Goal: Information Seeking & Learning: Learn about a topic

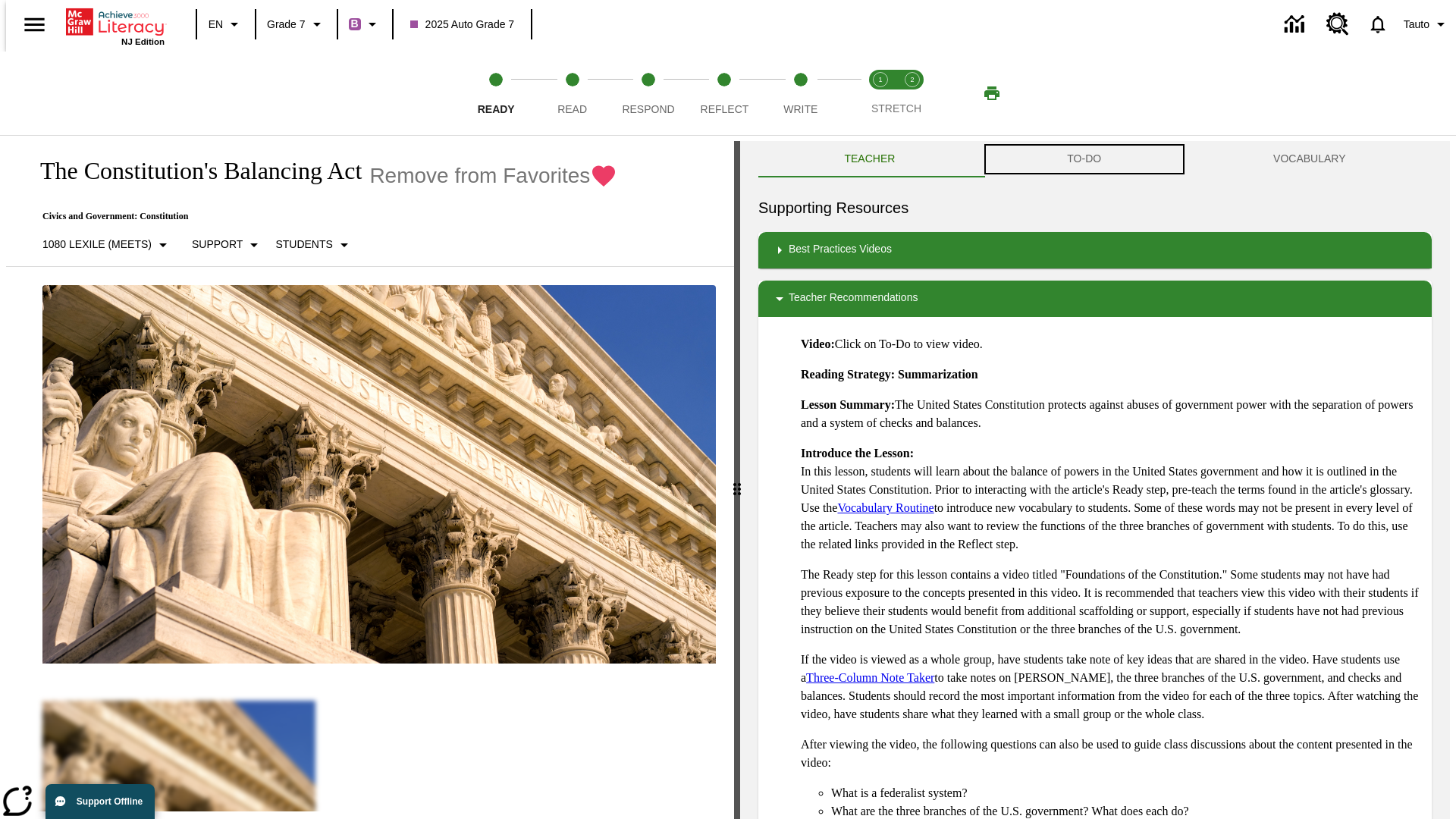
click at [1084, 159] on button "TO-DO" at bounding box center [1084, 159] width 206 height 37
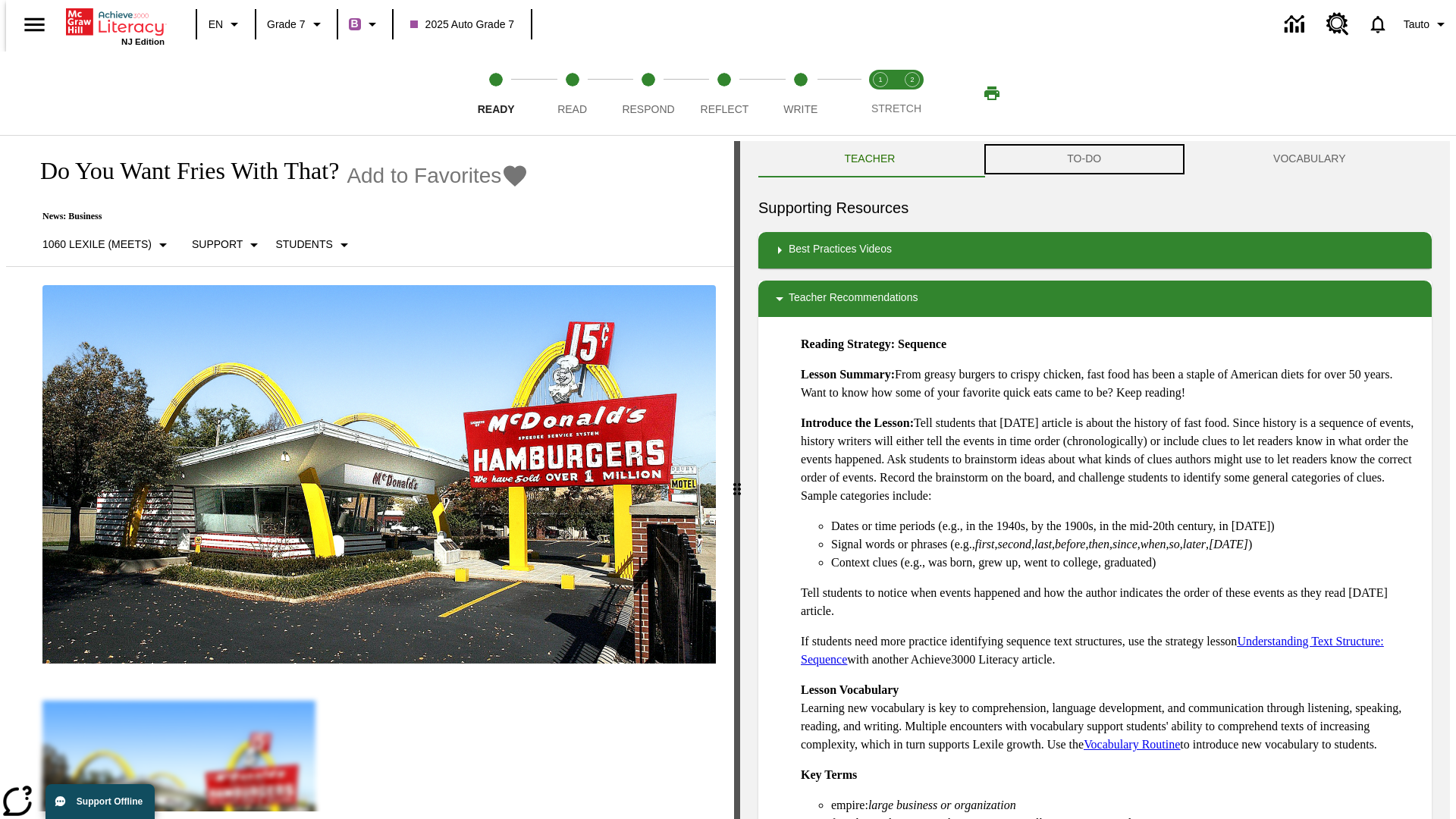
click at [1084, 159] on button "TO-DO" at bounding box center [1084, 159] width 206 height 37
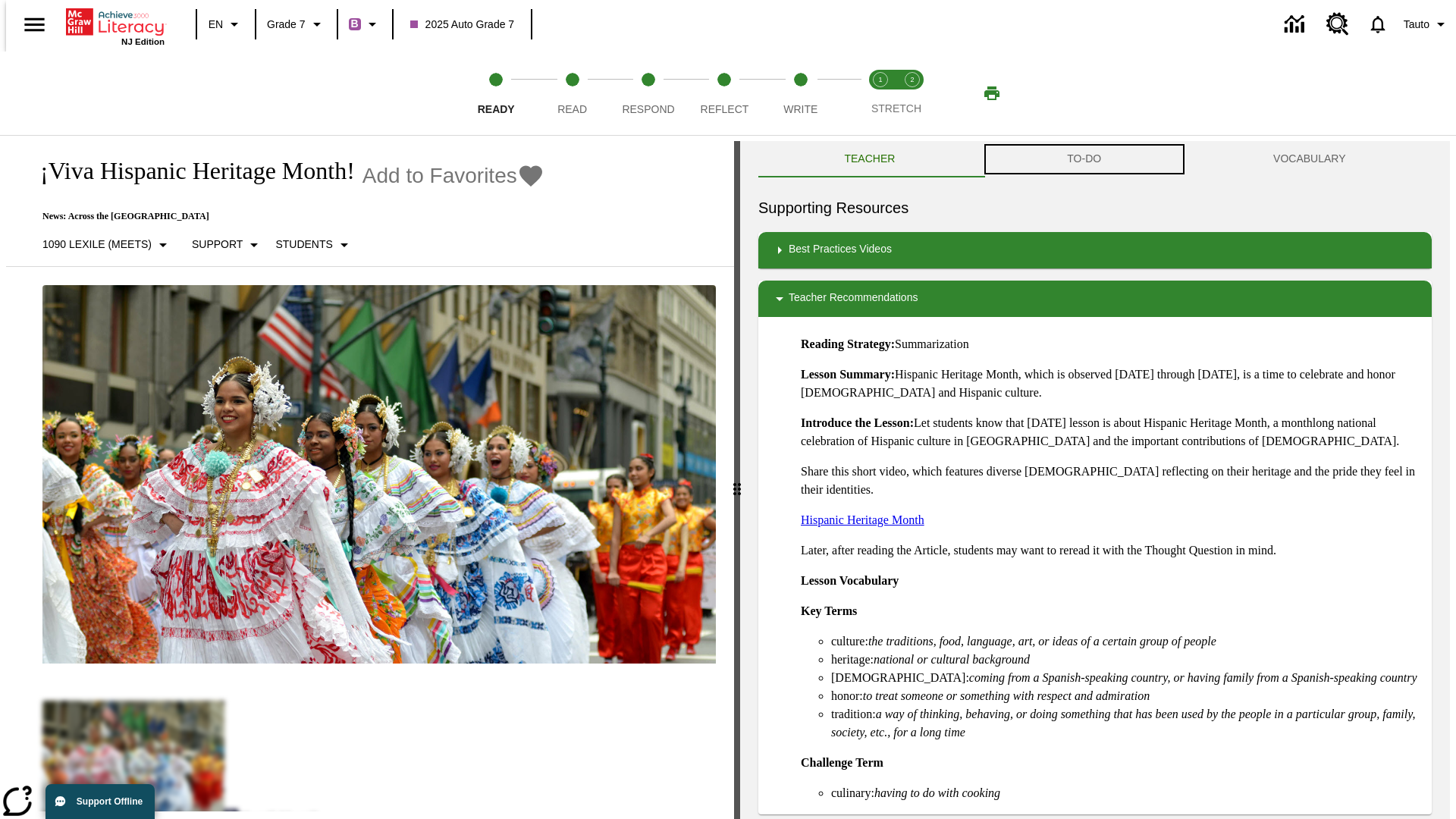
click at [1084, 159] on button "TO-DO" at bounding box center [1084, 159] width 206 height 37
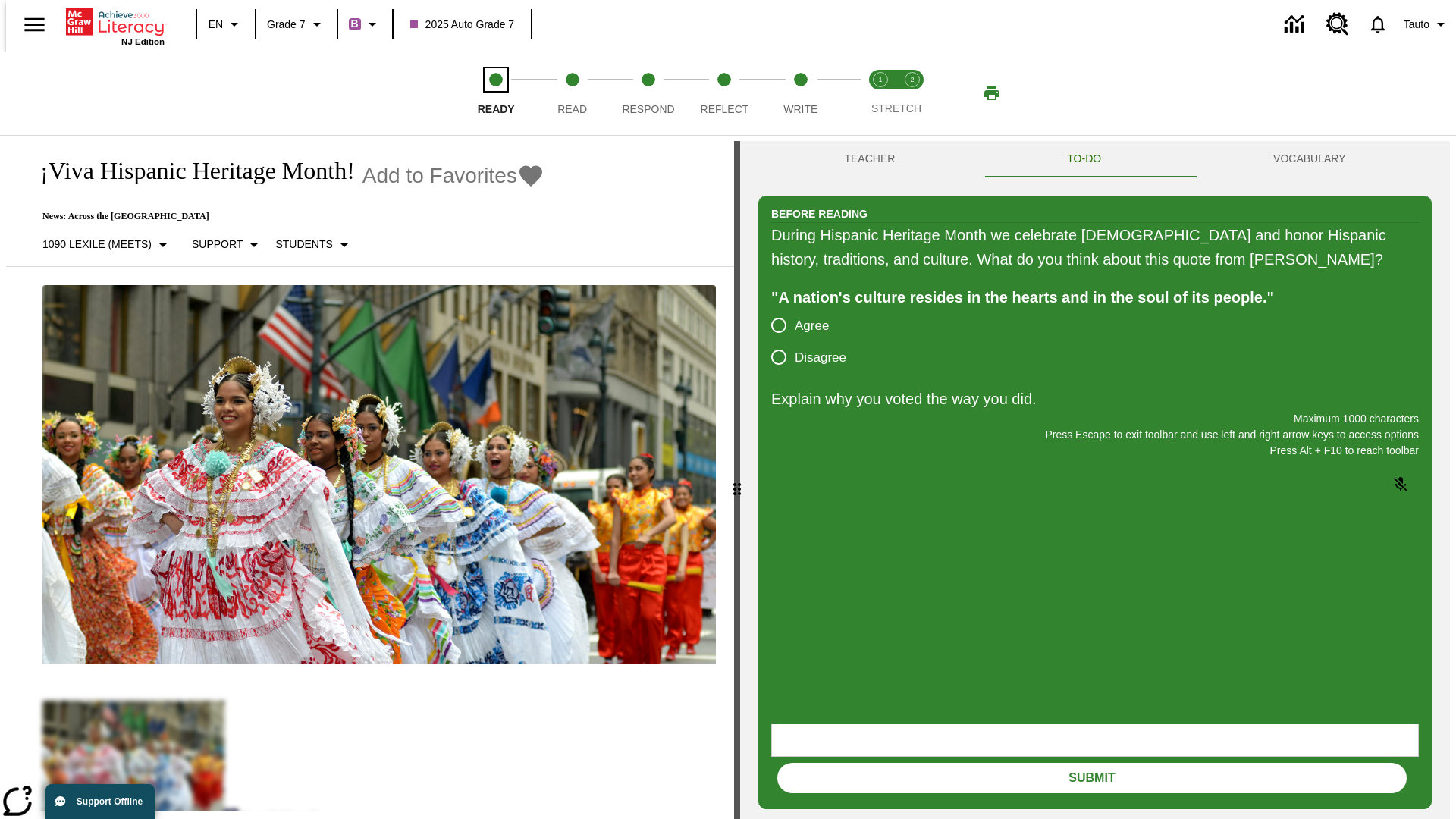
click at [496, 93] on span "Ready" at bounding box center [496, 103] width 37 height 27
click at [572, 93] on span "Read" at bounding box center [572, 103] width 29 height 27
